Goal: Task Accomplishment & Management: Complete application form

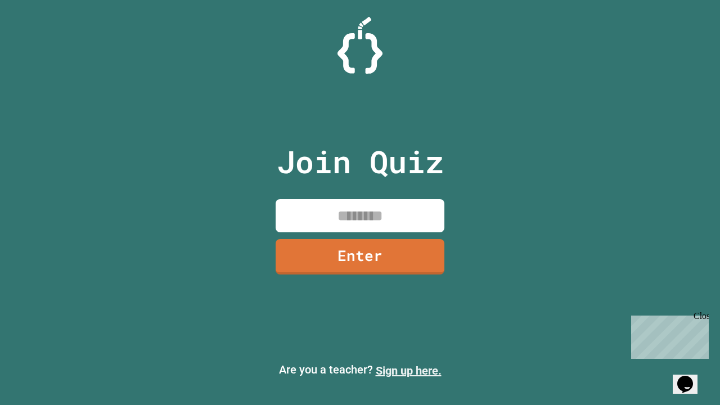
click at [409, 371] on link "Sign up here." at bounding box center [409, 371] width 66 height 14
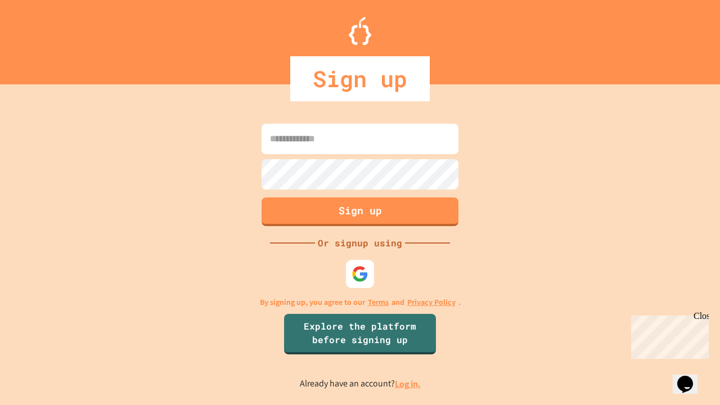
click at [409, 384] on link "Log in." at bounding box center [408, 384] width 26 height 12
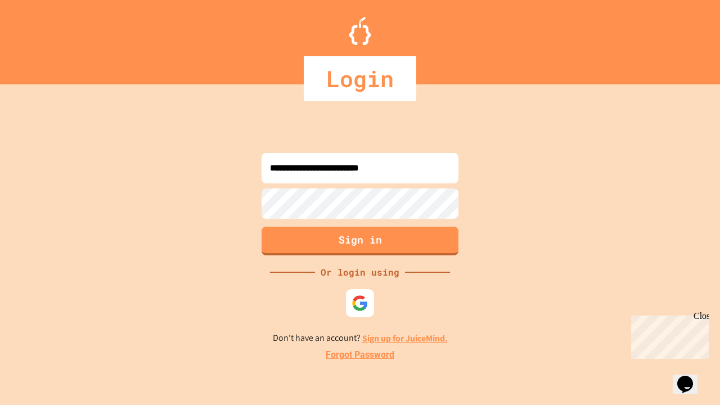
type input "**********"
